Goal: Navigation & Orientation: Find specific page/section

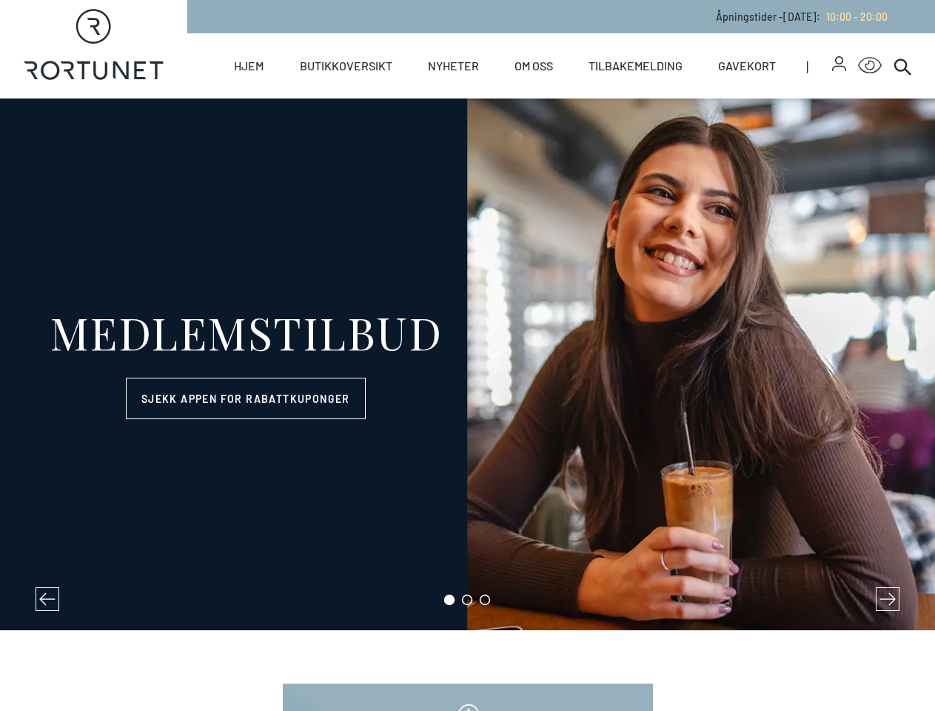
select select "NO"
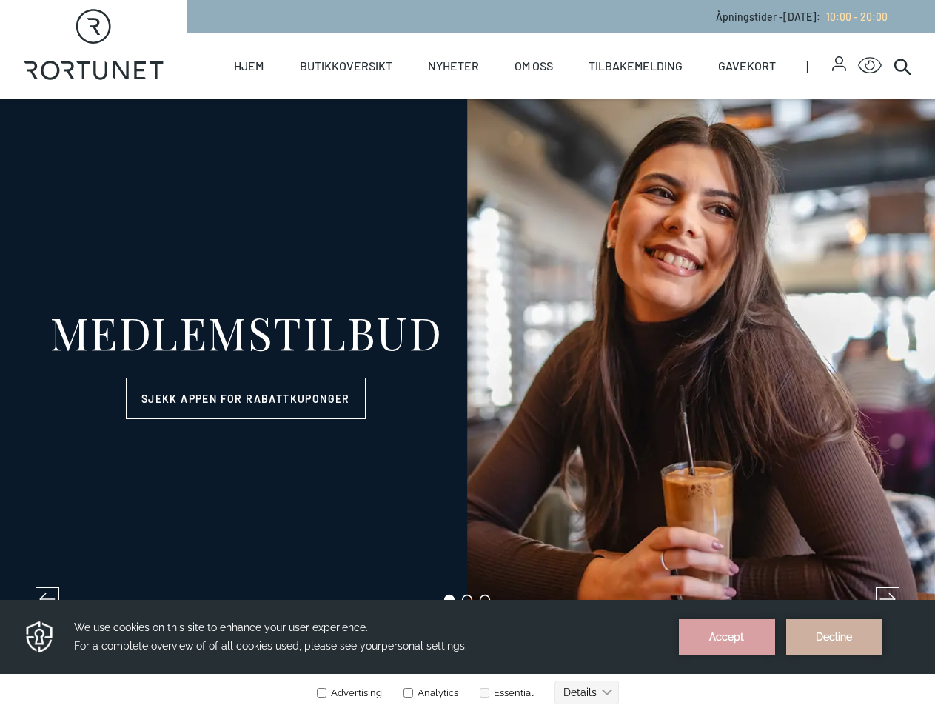
click at [835, 64] on icon "button" at bounding box center [839, 60] width 8 height 8
click at [858, 66] on icon "Click for Accessibility Features" at bounding box center [870, 65] width 24 height 17
